Goal: Transaction & Acquisition: Purchase product/service

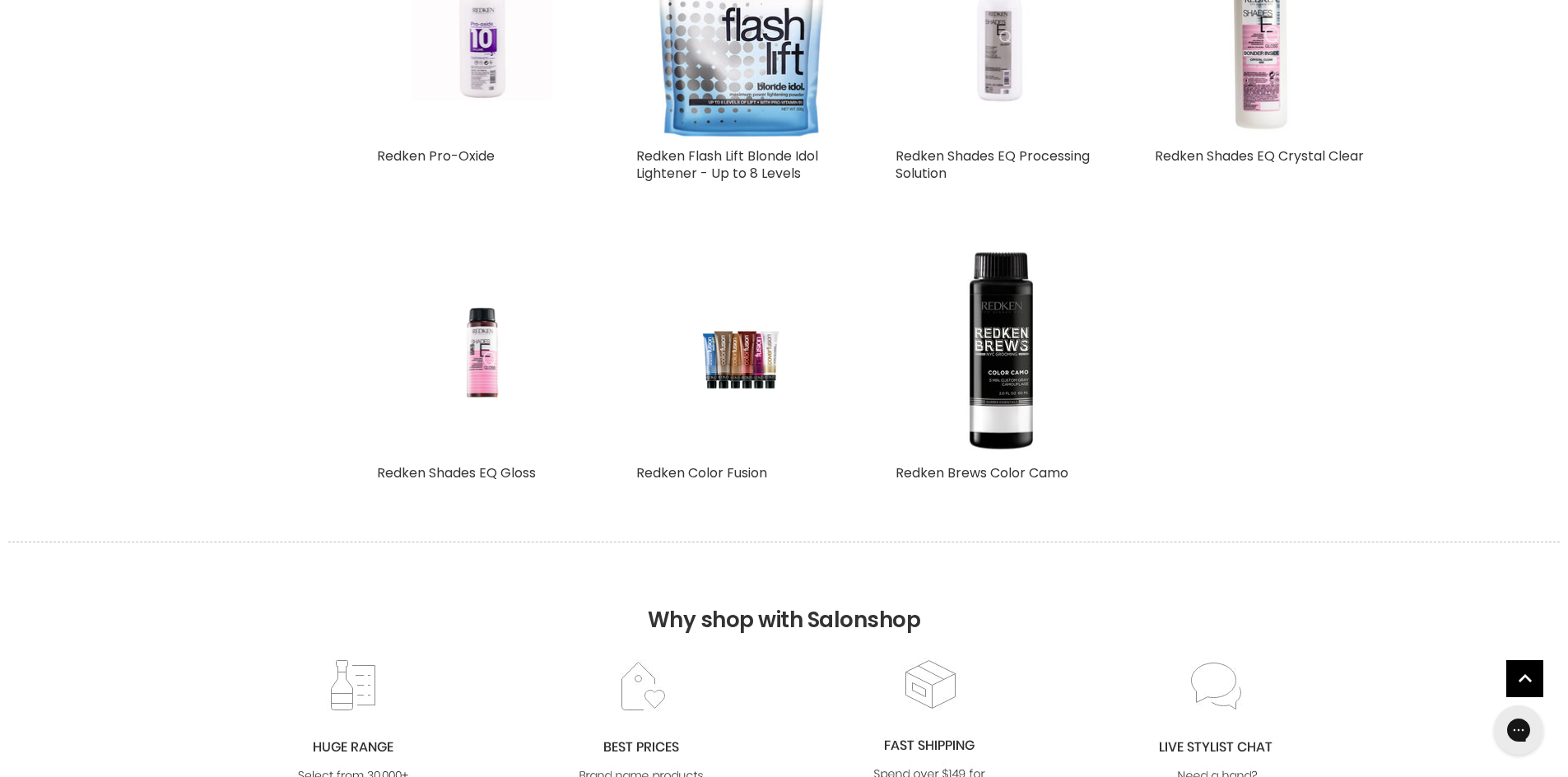
scroll to position [1680, 0]
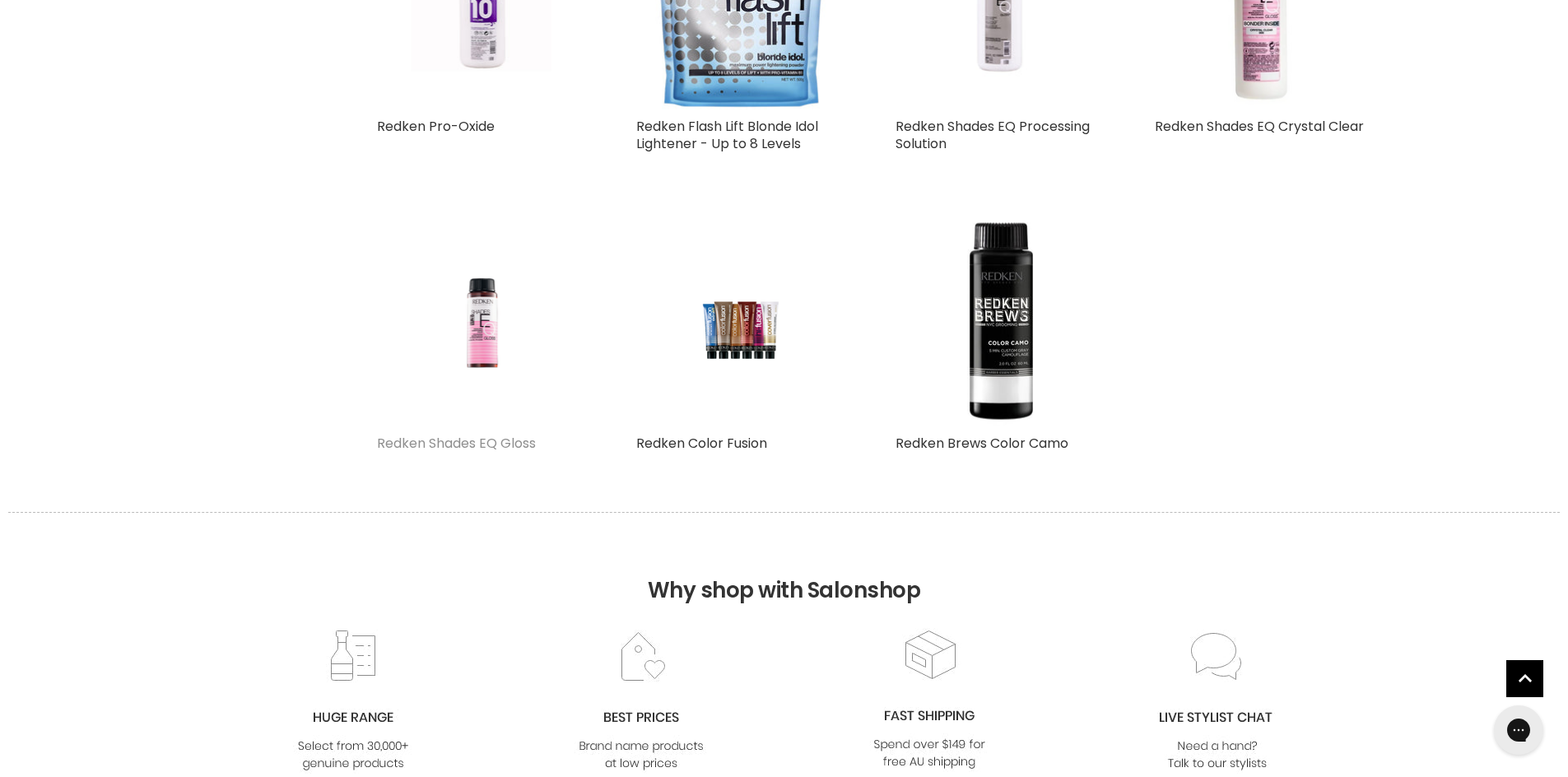
click at [434, 442] on link "Redken Shades EQ Gloss" at bounding box center [456, 443] width 159 height 19
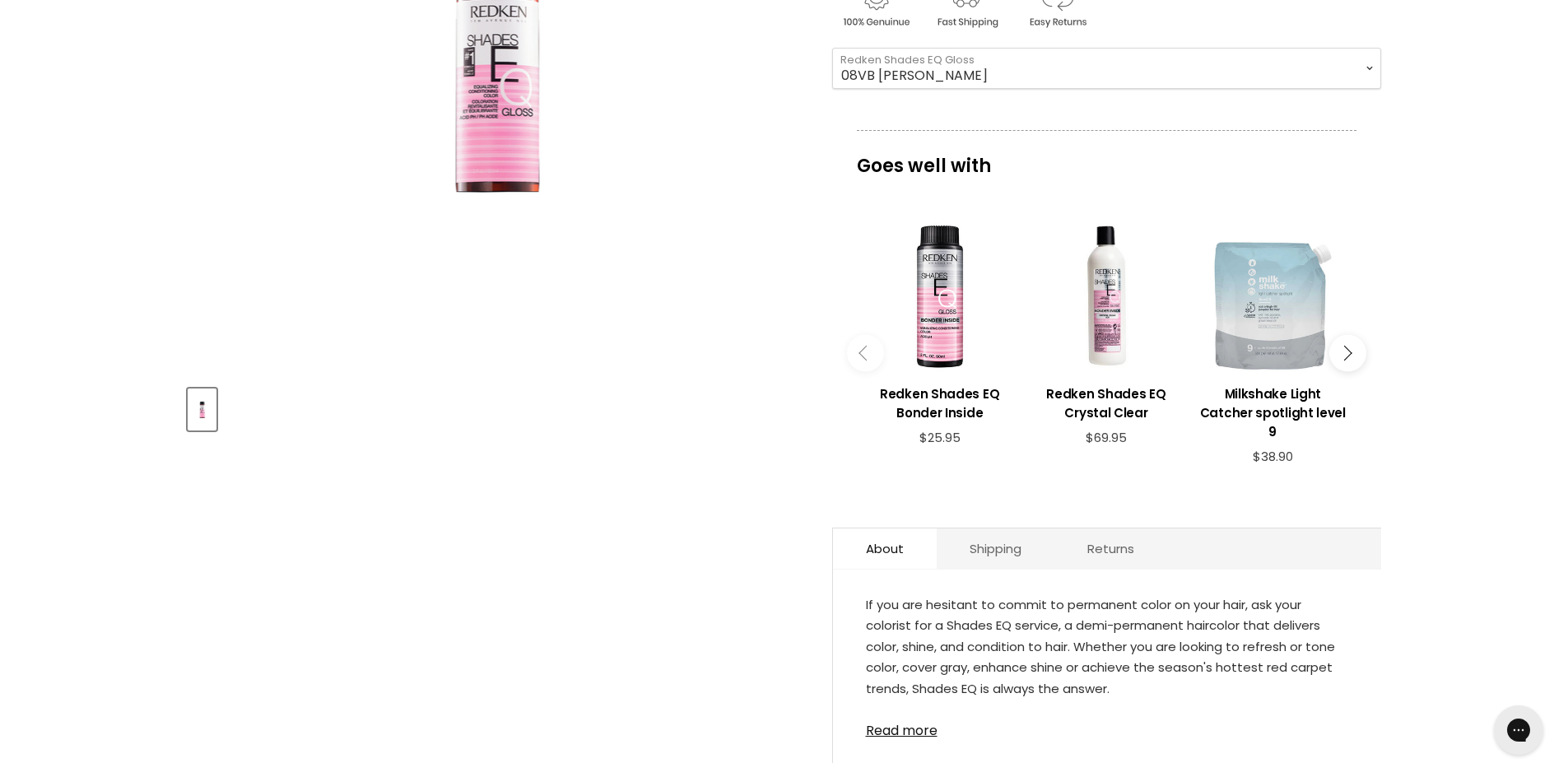
scroll to position [477, 0]
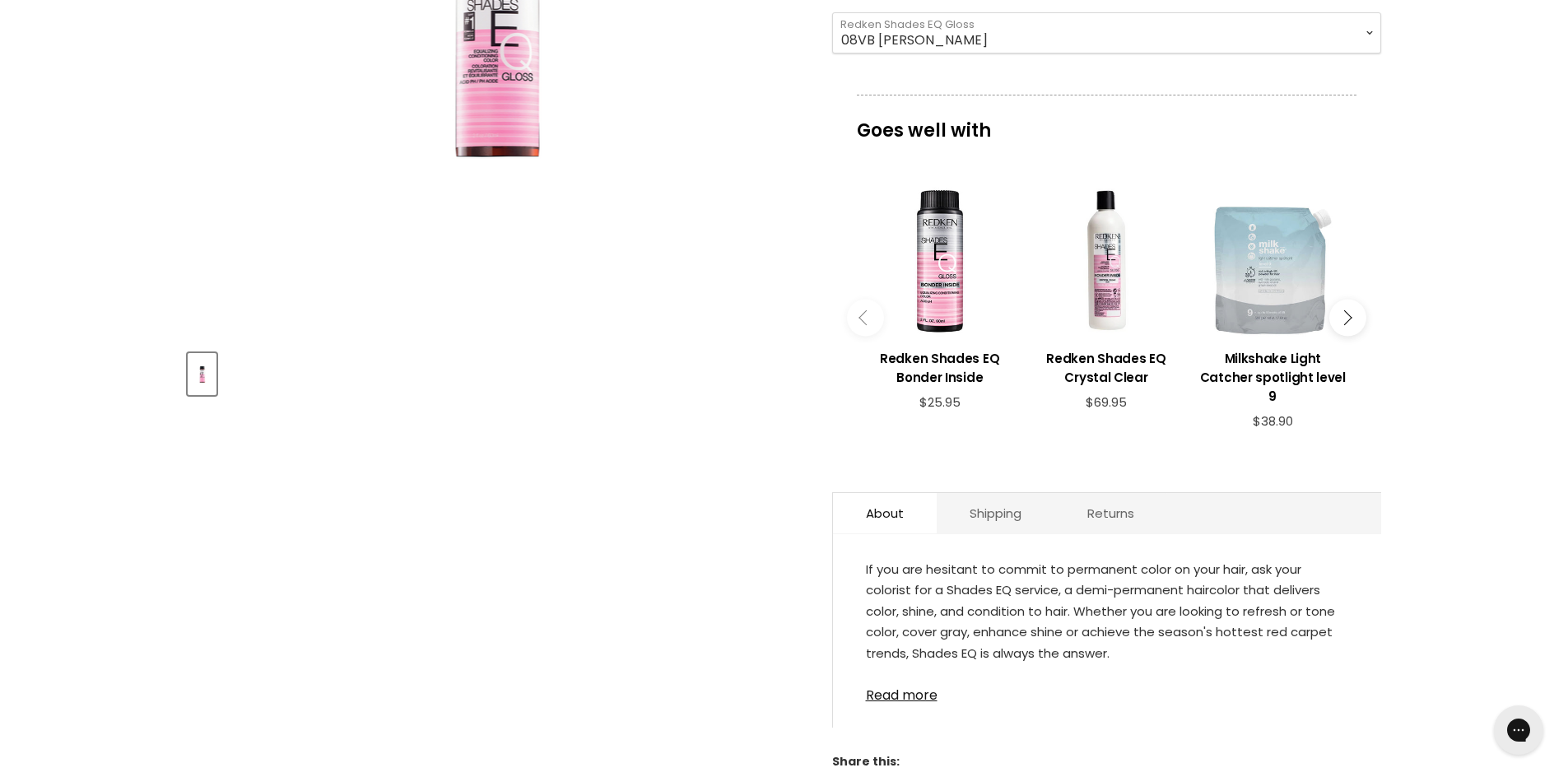
click at [1370, 33] on select "08VB Violet Frost 05V Cosmic Violet 06VB Violet Lagoon 04NA Storm Cloud 06NA Gr…" at bounding box center [1107, 32] width 549 height 41
click at [1369, 28] on select "08VB Violet Frost 05V Cosmic Violet 06VB Violet Lagoon 04NA Storm Cloud 06NA Gr…" at bounding box center [1107, 32] width 549 height 41
select select "08VG Gilded Taupe"
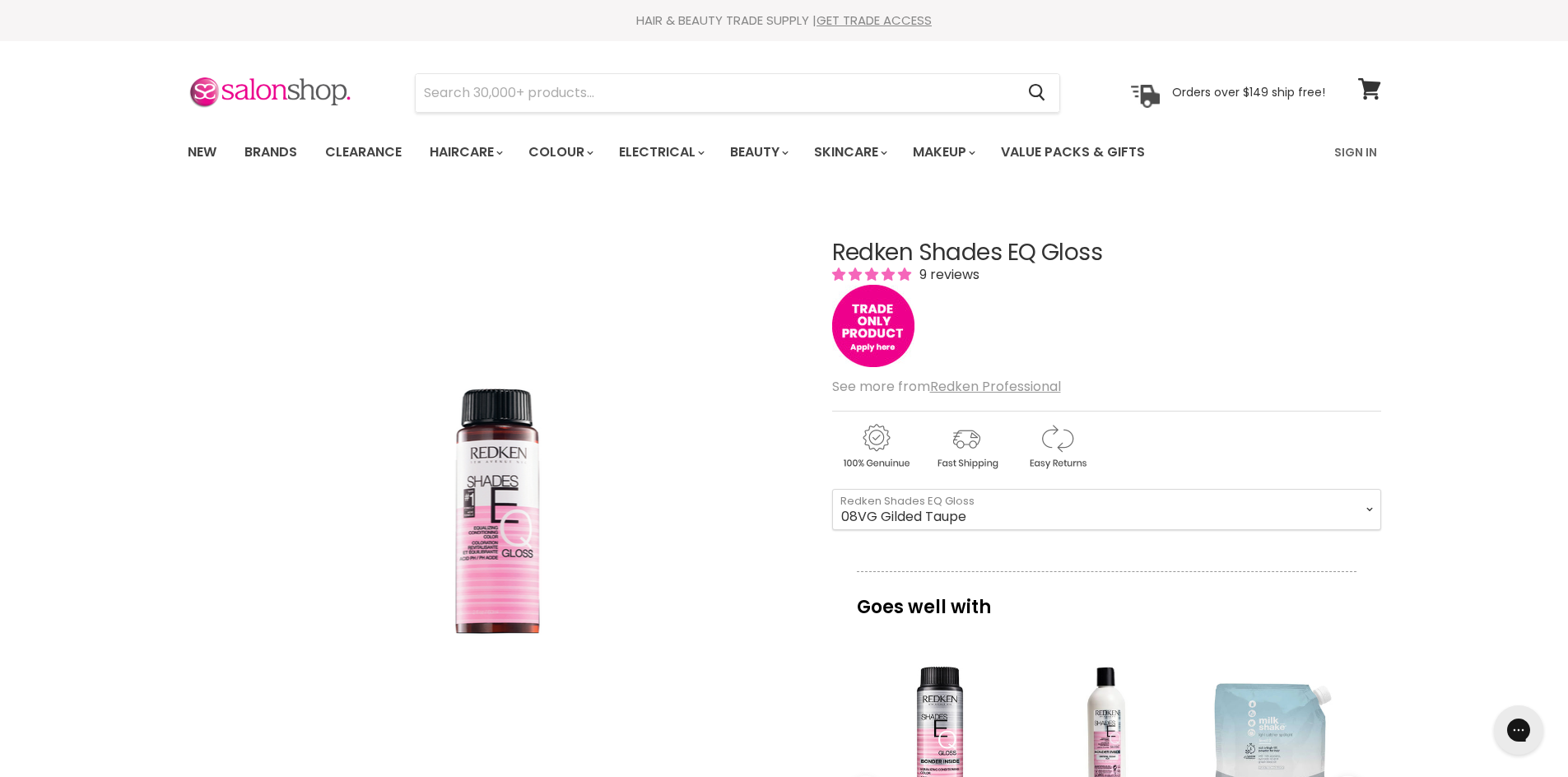
scroll to position [54, 0]
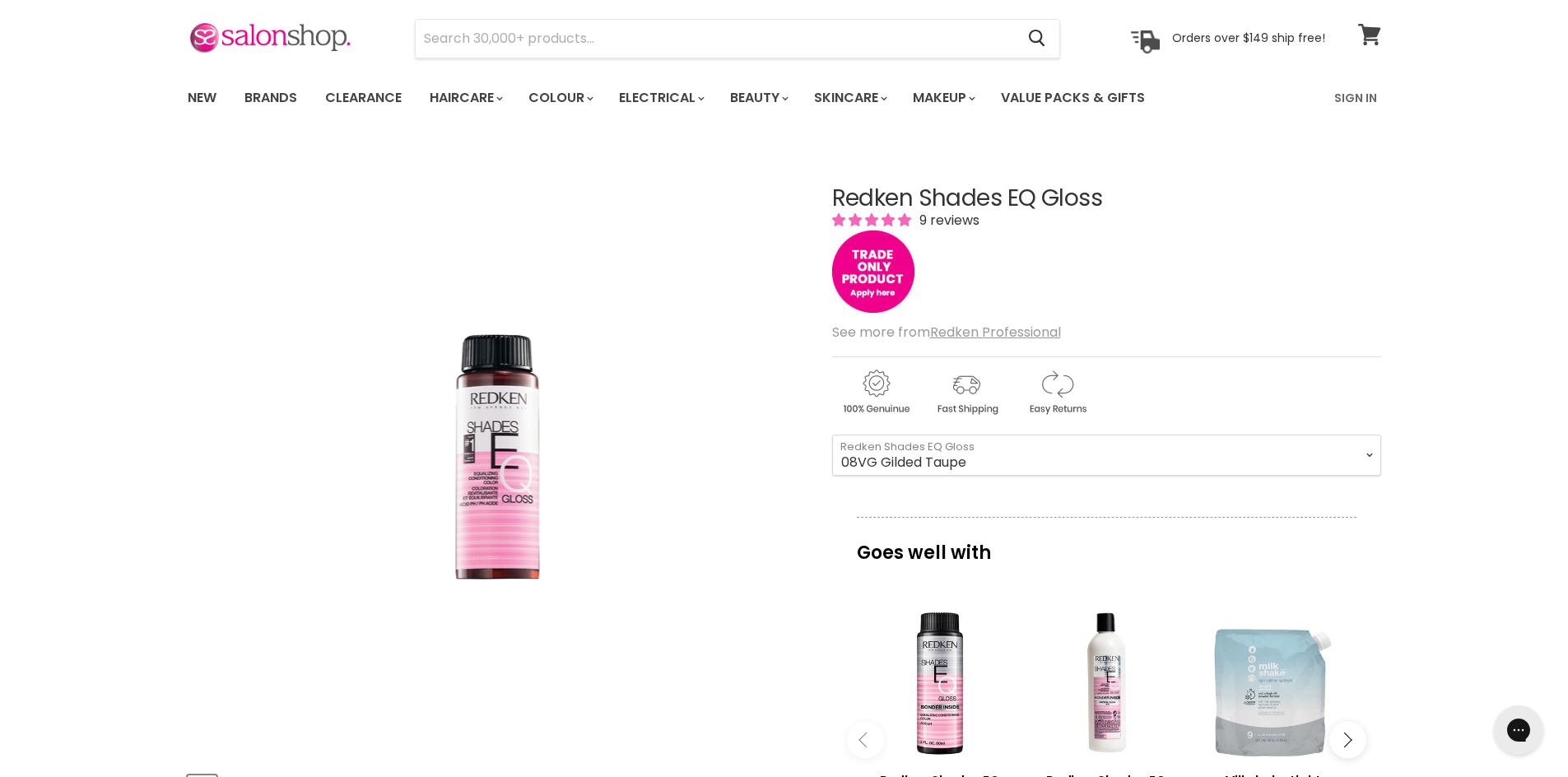
click at [1367, 33] on icon at bounding box center [1368, 34] width 22 height 22
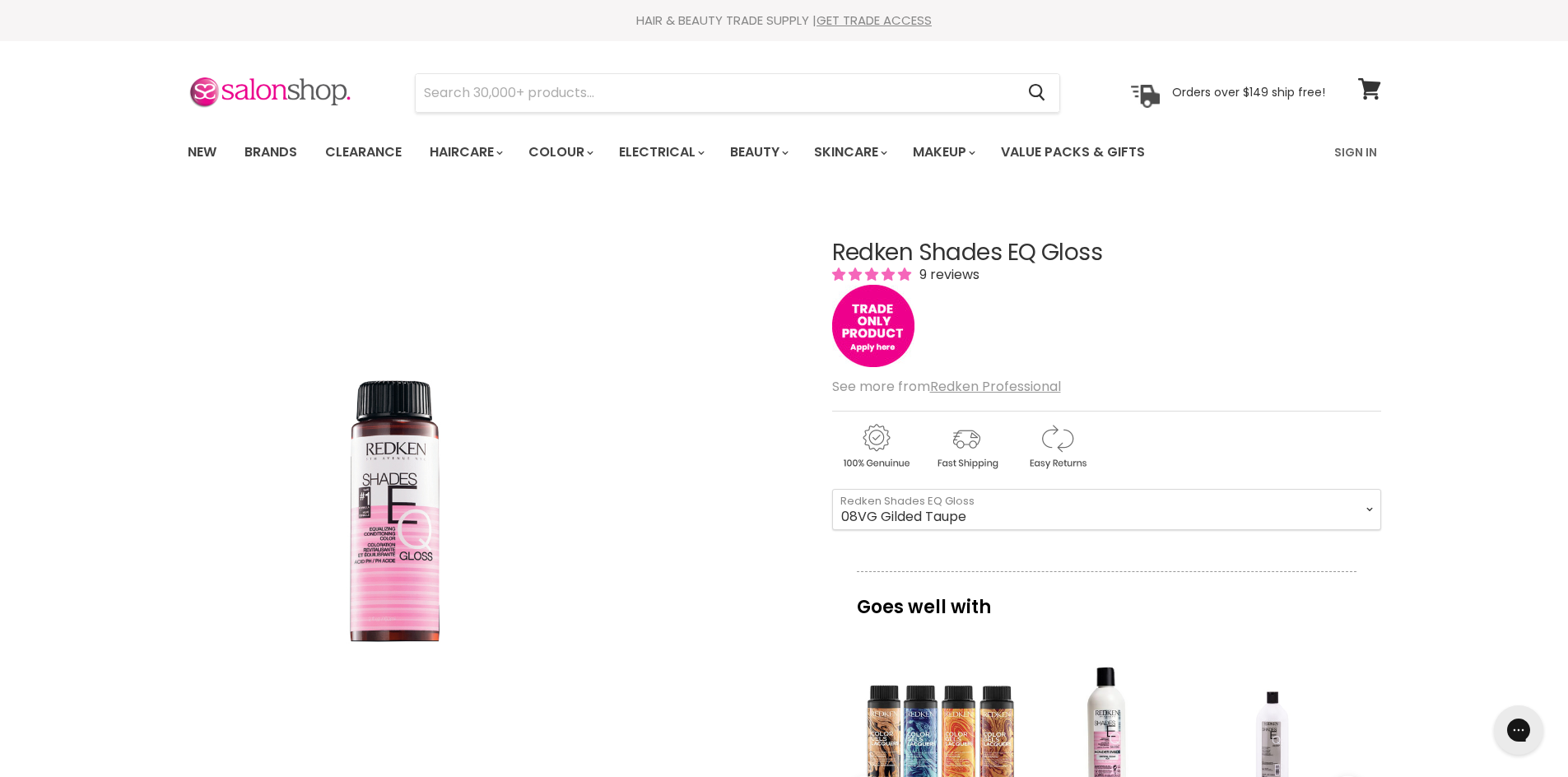
click at [377, 555] on img "Redken Shades EQ Gloss image. Click or Scroll to Zoom." at bounding box center [391, 506] width 410 height 615
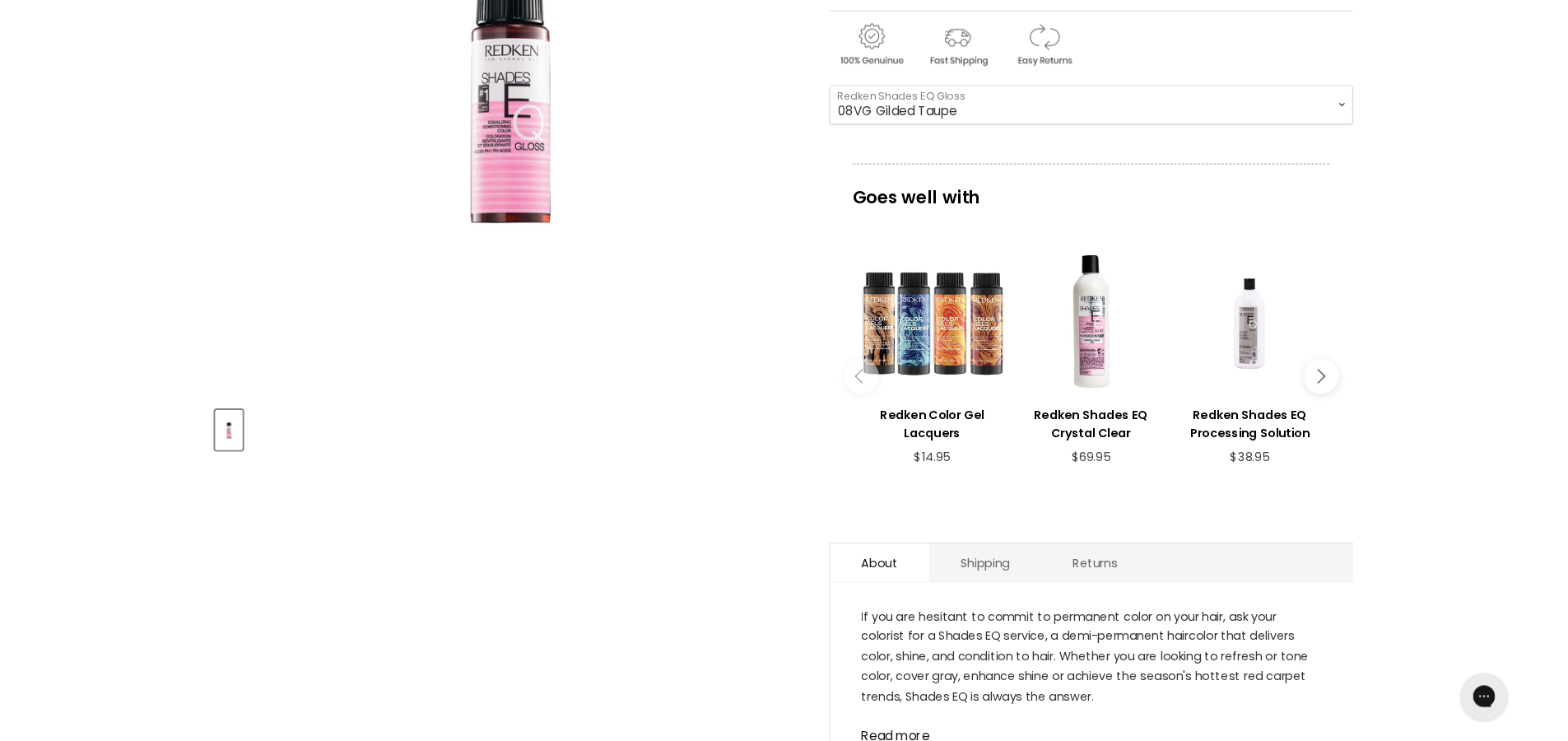
scroll to position [75, 0]
